Goal: Task Accomplishment & Management: Complete application form

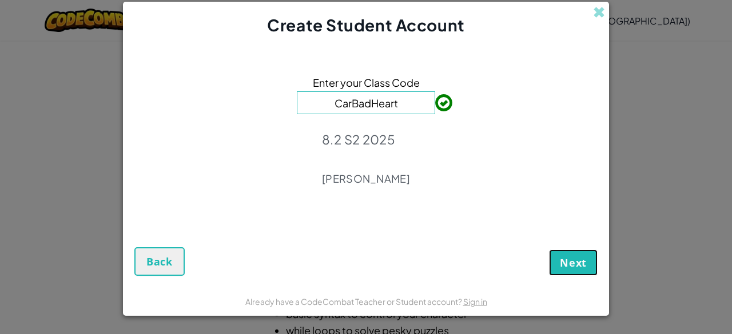
click at [580, 259] on span "Next" at bounding box center [573, 263] width 27 height 14
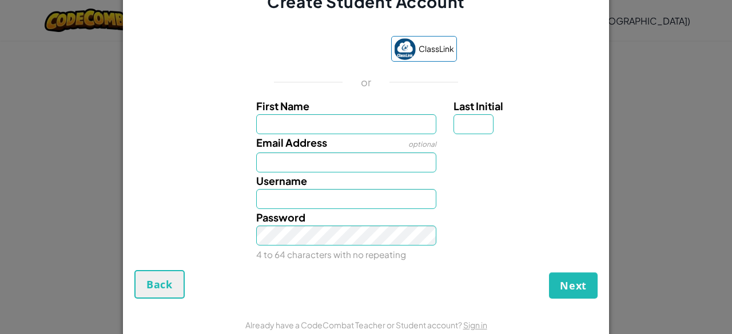
click at [264, 124] on input "First Name" at bounding box center [346, 124] width 181 height 20
type input "Ariana"
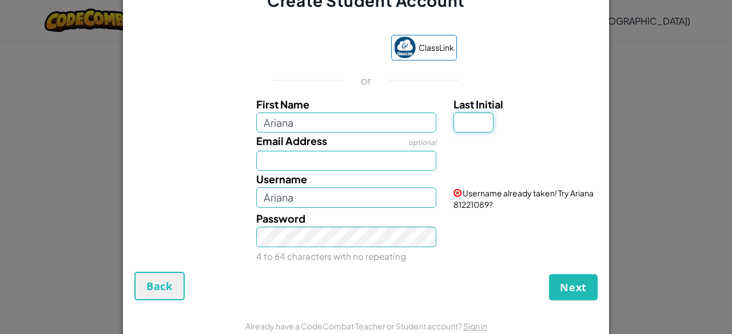
click at [464, 116] on input "Last Initial" at bounding box center [473, 123] width 40 height 20
click at [384, 159] on input "Email Address" at bounding box center [346, 161] width 181 height 20
type input "[EMAIL_ADDRESS][DOMAIN_NAME]"
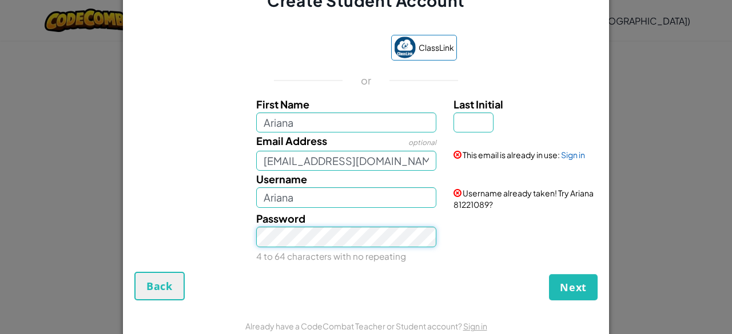
click at [549, 274] on button "Next" at bounding box center [573, 287] width 49 height 26
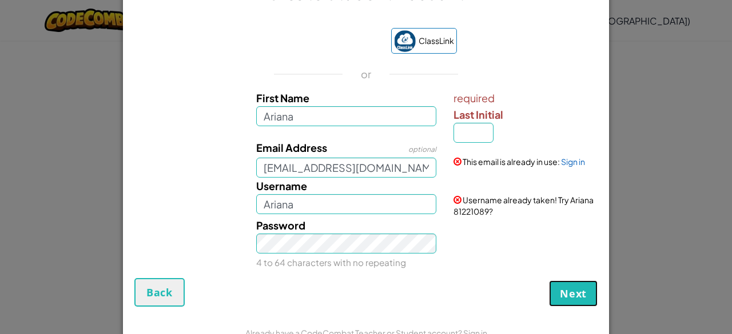
click at [549, 301] on button "Next" at bounding box center [573, 294] width 49 height 26
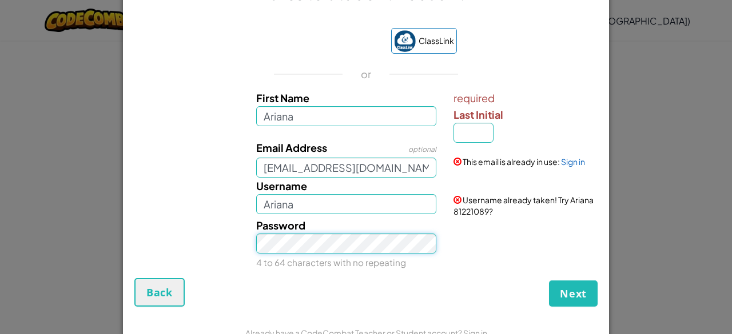
click at [218, 257] on div "Password 4 to 64 characters with no repeating" at bounding box center [366, 244] width 474 height 54
click at [549, 281] on button "Next" at bounding box center [573, 294] width 49 height 26
click at [472, 126] on input "Last Initial" at bounding box center [473, 133] width 40 height 20
type input "c"
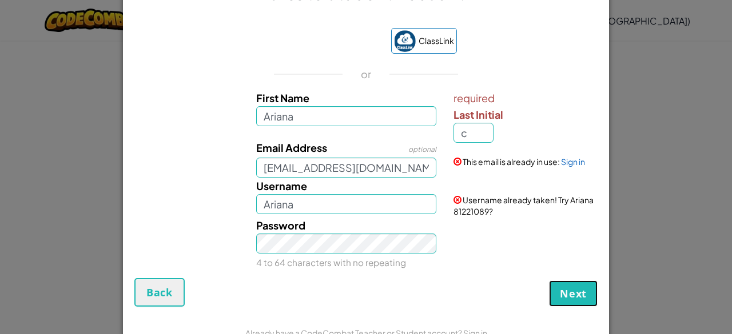
type input "[PERSON_NAME]"
click at [564, 303] on button "Next" at bounding box center [573, 294] width 49 height 26
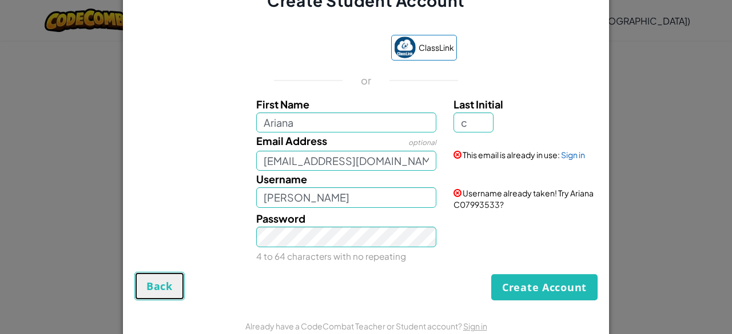
click at [159, 287] on span "Back" at bounding box center [159, 286] width 26 height 14
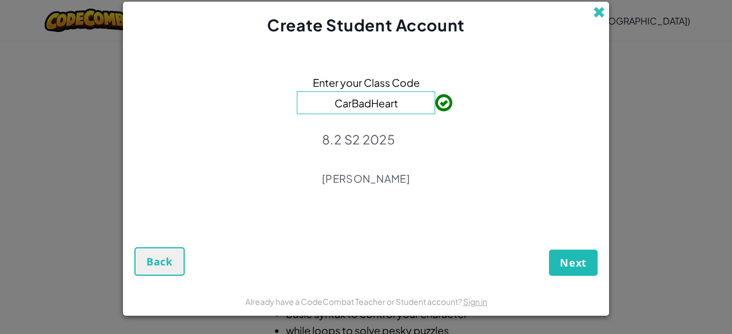
click at [595, 10] on span at bounding box center [599, 12] width 12 height 12
